Goal: Task Accomplishment & Management: Complete application form

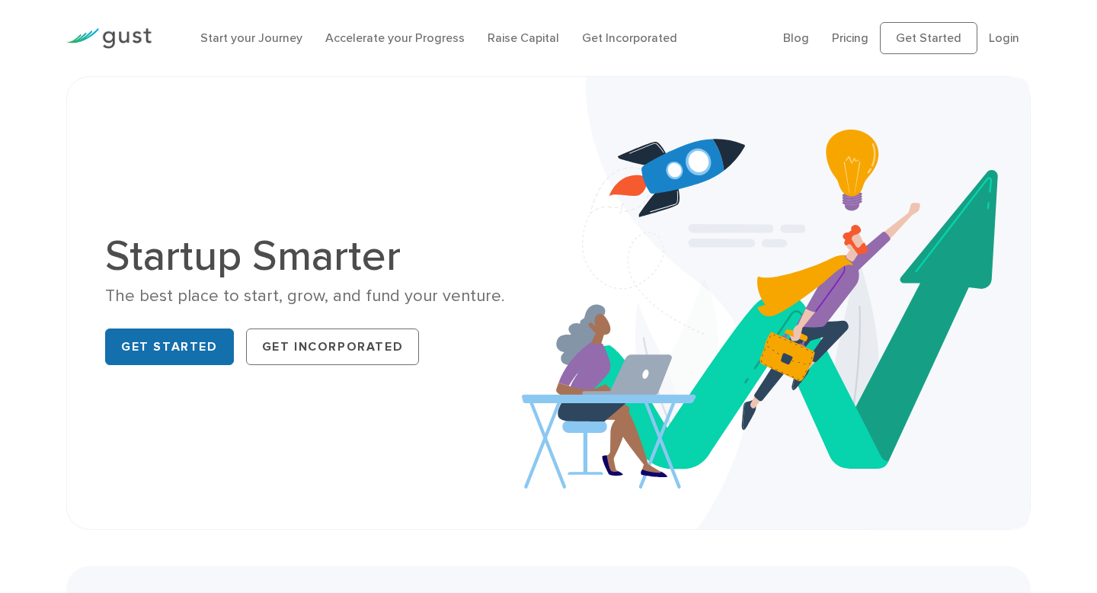
click at [207, 351] on link "Get Started" at bounding box center [169, 346] width 129 height 37
click at [277, 34] on link "Start your Journey" at bounding box center [251, 37] width 102 height 14
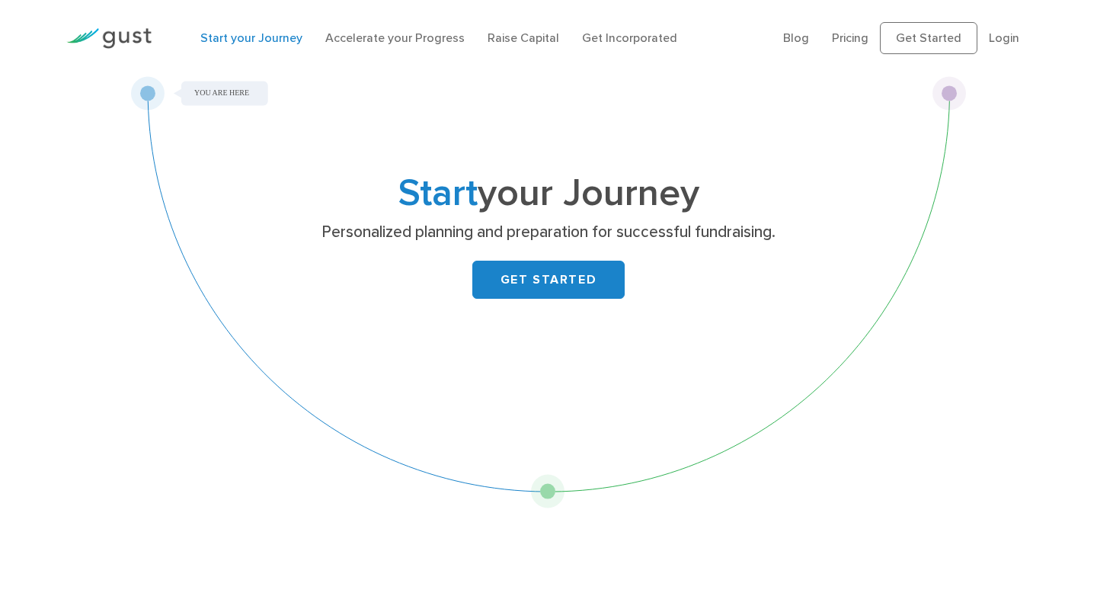
click at [513, 46] on li "Raise Capital" at bounding box center [524, 38] width 72 height 18
click at [530, 38] on link "Raise Capital" at bounding box center [524, 37] width 72 height 14
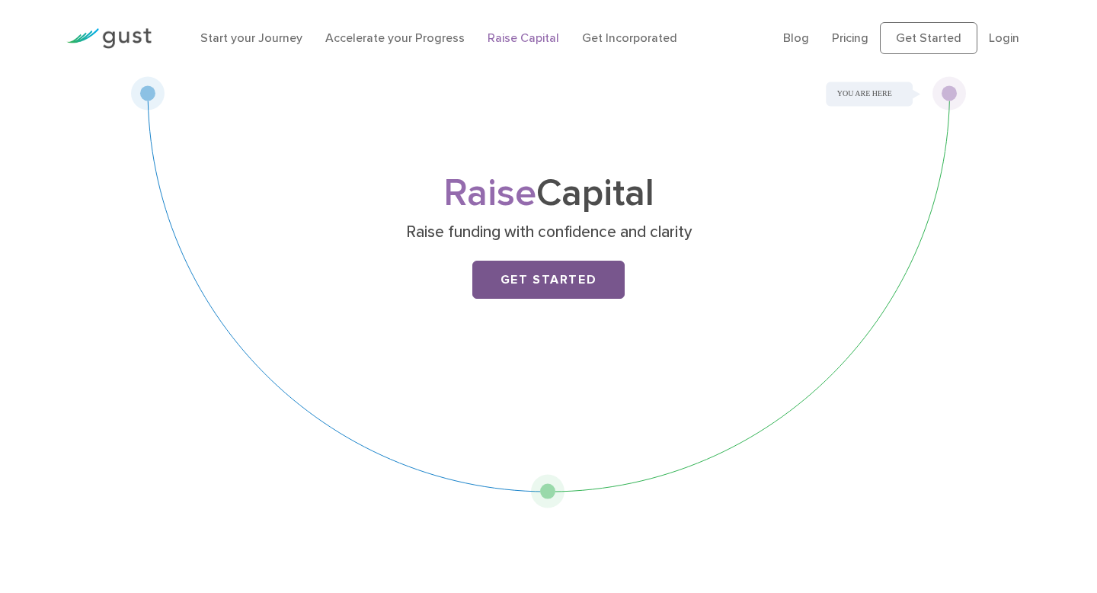
click at [614, 282] on link "Get Started" at bounding box center [548, 280] width 152 height 38
